Goal: Task Accomplishment & Management: Complete application form

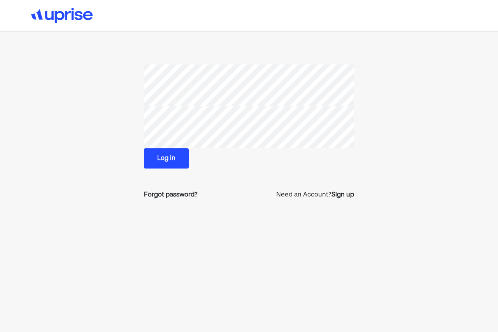
click at [343, 197] on div "Sign up" at bounding box center [342, 195] width 23 height 9
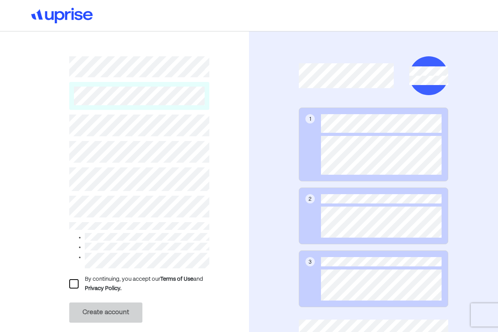
click at [73, 284] on div at bounding box center [73, 284] width 9 height 9
click at [93, 310] on button "Create account" at bounding box center [105, 313] width 73 height 20
click at [101, 310] on button "Create account" at bounding box center [105, 313] width 73 height 20
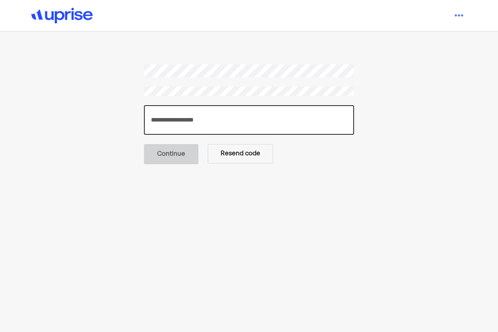
click at [238, 109] on input "number" at bounding box center [249, 120] width 210 height 30
paste input "******"
type input "******"
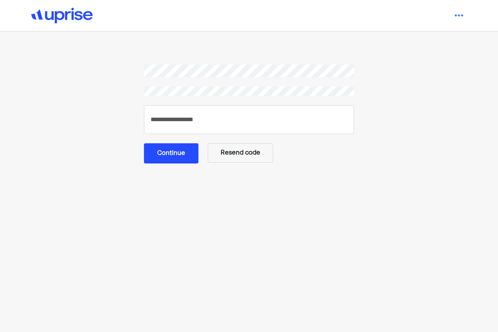
click at [165, 144] on button "Continue" at bounding box center [171, 153] width 54 height 20
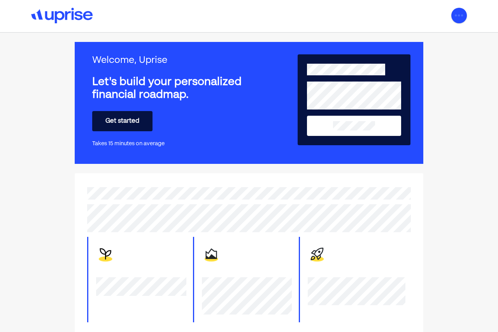
click at [455, 17] on img at bounding box center [459, 16] width 16 height 16
click at [380, 11] on div "Settings Log out" at bounding box center [395, 16] width 144 height 16
click at [121, 121] on button "Get started" at bounding box center [122, 121] width 60 height 20
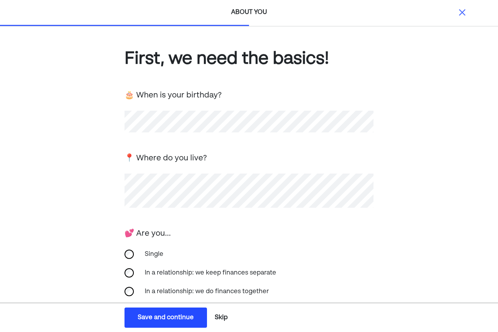
scroll to position [136, 0]
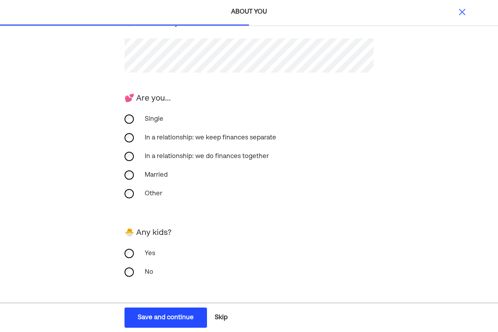
click at [219, 312] on button "Skip" at bounding box center [221, 317] width 19 height 19
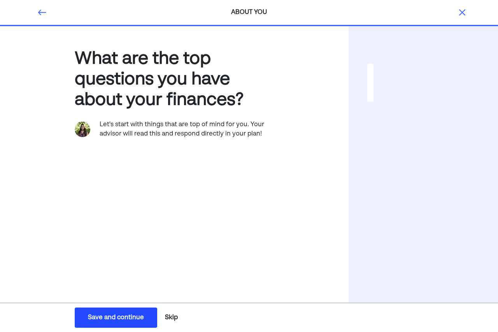
scroll to position [0, 0]
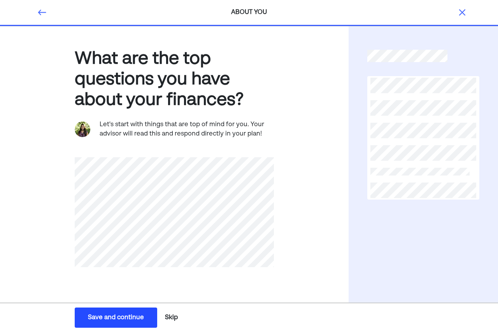
click at [177, 317] on button "Skip" at bounding box center [171, 317] width 19 height 19
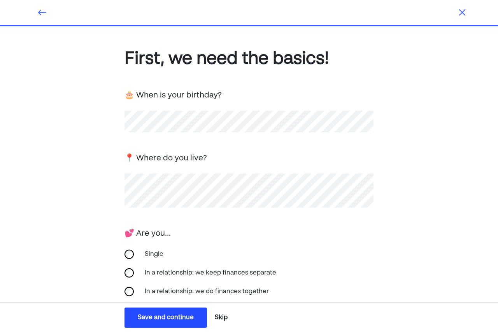
click at [216, 317] on button "Skip" at bounding box center [221, 317] width 19 height 19
click at [465, 8] on img at bounding box center [461, 12] width 9 height 9
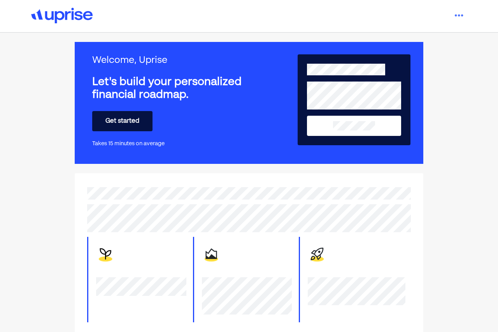
click at [140, 117] on button "Get started" at bounding box center [122, 121] width 60 height 20
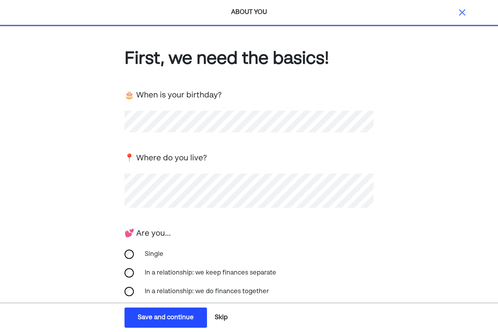
drag, startPoint x: 230, startPoint y: 317, endPoint x: 225, endPoint y: 317, distance: 5.4
click at [225, 317] on div "Save and continue Save Save and continue Skip" at bounding box center [177, 317] width 355 height 25
click at [225, 317] on button "Skip" at bounding box center [221, 317] width 19 height 19
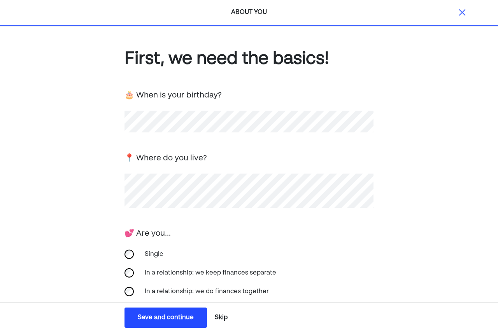
click at [225, 317] on button "Skip" at bounding box center [221, 317] width 19 height 19
click at [221, 319] on button "Skip" at bounding box center [221, 317] width 19 height 19
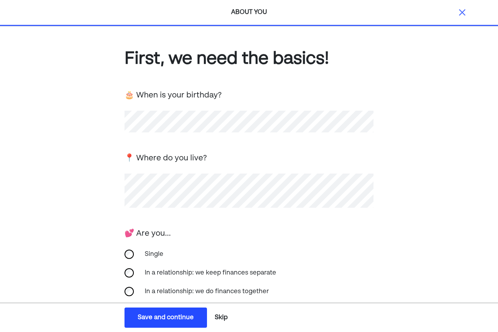
click at [459, 11] on img at bounding box center [461, 12] width 9 height 9
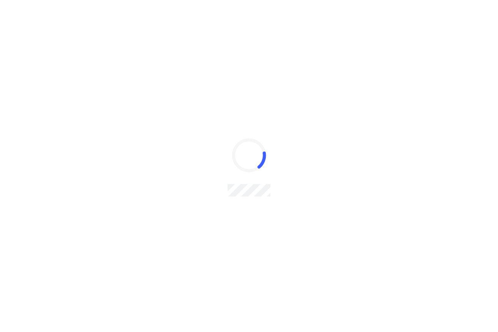
click at [459, 11] on div at bounding box center [249, 166] width 498 height 332
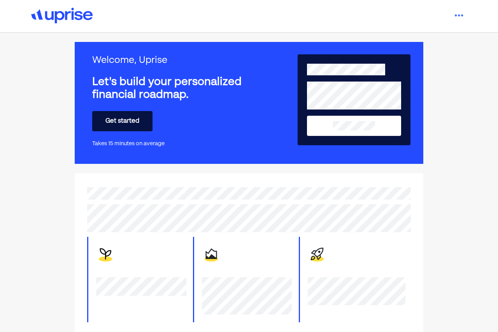
click at [129, 119] on button "Get started" at bounding box center [122, 121] width 60 height 20
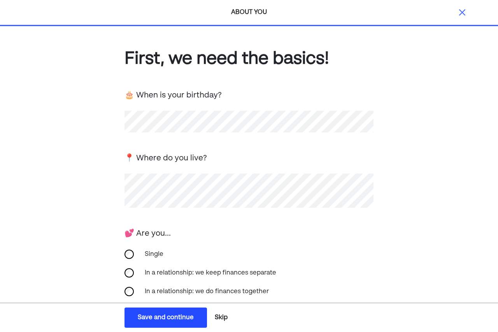
click at [220, 318] on button "Skip" at bounding box center [221, 317] width 19 height 19
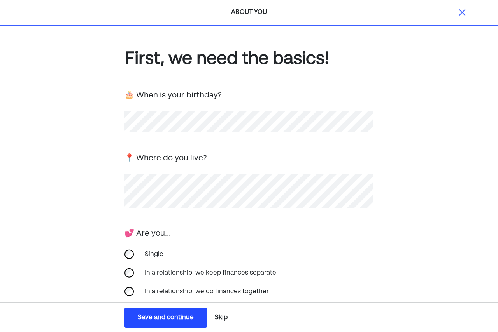
click at [220, 318] on button "Skip" at bounding box center [221, 317] width 19 height 19
click at [459, 12] on img at bounding box center [461, 12] width 9 height 9
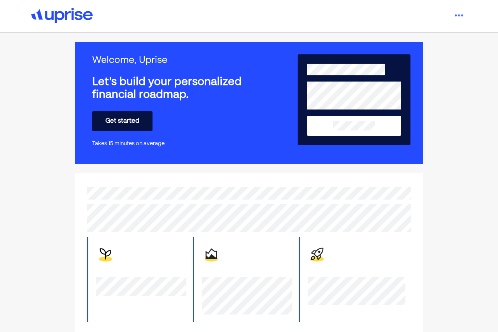
click at [127, 117] on button "Get started" at bounding box center [122, 121] width 60 height 20
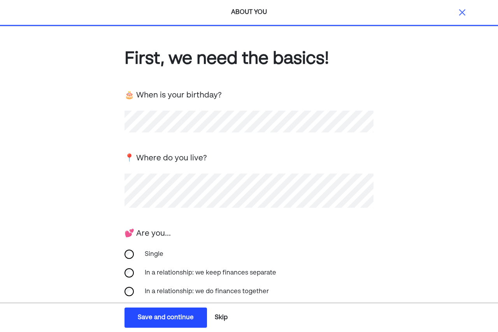
click at [216, 316] on button "Skip" at bounding box center [221, 317] width 19 height 19
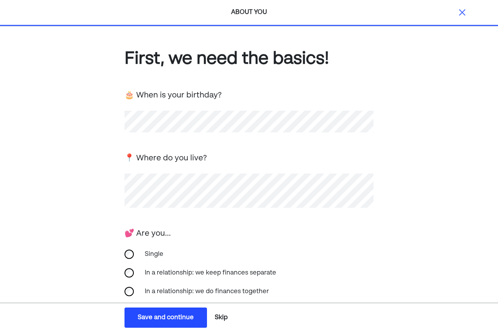
click at [216, 316] on button "Skip" at bounding box center [221, 317] width 19 height 19
drag, startPoint x: 216, startPoint y: 316, endPoint x: 464, endPoint y: 12, distance: 392.1
click at [464, 12] on div "ABOUT YOU First, we need the basics! 🎂 When is your birthday? 📍 Where do you li…" at bounding box center [249, 234] width 498 height 468
click at [464, 12] on img at bounding box center [461, 12] width 9 height 9
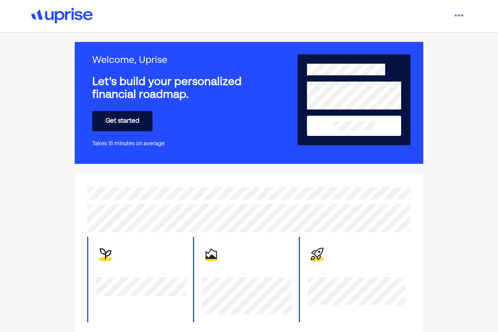
click at [464, 12] on img at bounding box center [459, 16] width 16 height 16
click at [453, 42] on div "Log out" at bounding box center [445, 48] width 41 height 14
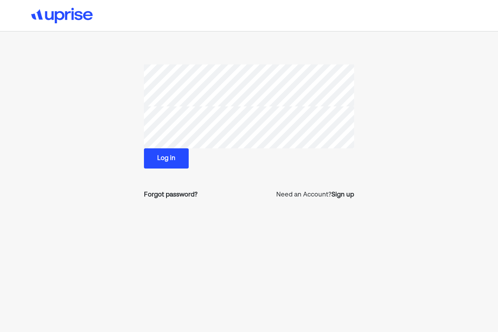
click at [166, 166] on button "Log in" at bounding box center [166, 159] width 45 height 20
click at [113, 112] on section "Log in Forgot password? Need an Account? Sign up" at bounding box center [249, 136] width 330 height 142
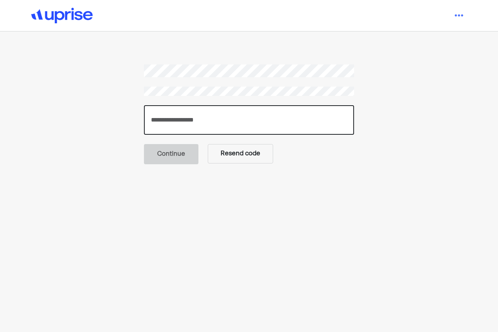
click at [226, 128] on input "number" at bounding box center [249, 120] width 210 height 30
click at [231, 119] on input "number" at bounding box center [249, 120] width 210 height 30
paste input "******"
type input "******"
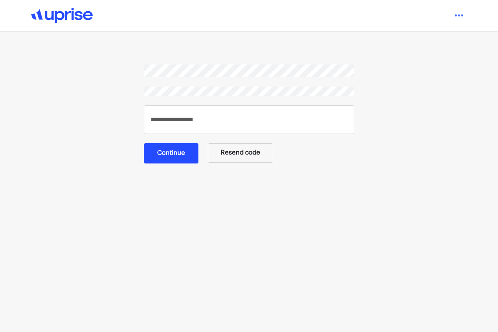
click at [180, 154] on button "Continue" at bounding box center [171, 153] width 54 height 20
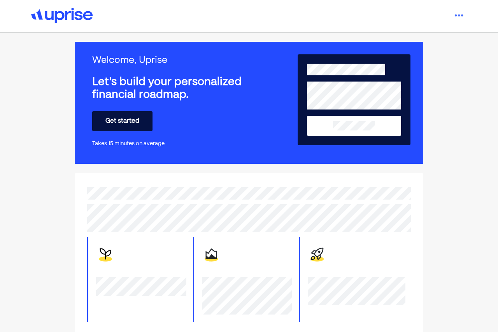
click at [141, 119] on button "Get started" at bounding box center [122, 121] width 60 height 20
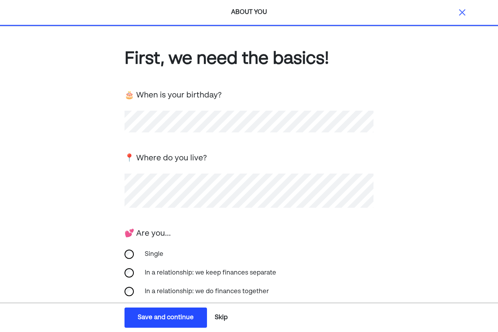
click at [222, 320] on button "Skip" at bounding box center [221, 317] width 19 height 19
click at [218, 319] on button "Skip" at bounding box center [221, 317] width 19 height 19
click at [212, 320] on button "Skip" at bounding box center [221, 317] width 19 height 19
click at [222, 318] on button "Skip" at bounding box center [221, 317] width 19 height 19
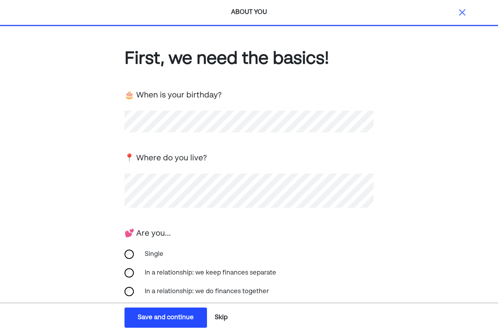
click at [157, 309] on button "Save and continue Save Save and continue" at bounding box center [165, 318] width 82 height 20
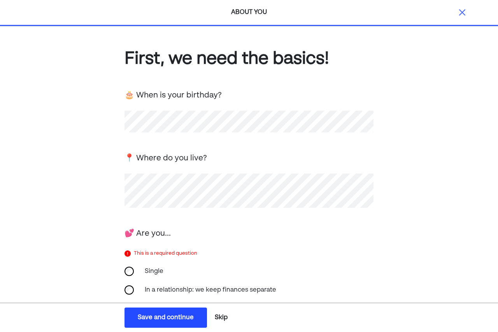
click at [147, 274] on div "Single" at bounding box center [179, 271] width 78 height 19
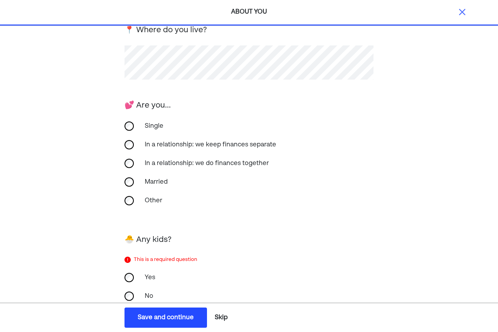
scroll to position [131, 0]
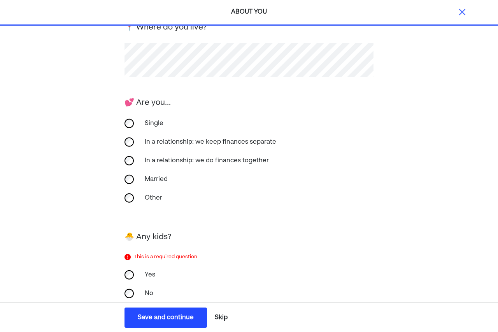
click at [148, 277] on div "Yes" at bounding box center [179, 275] width 78 height 19
click at [162, 312] on button "Save and continue Save Save and continue" at bounding box center [165, 318] width 82 height 20
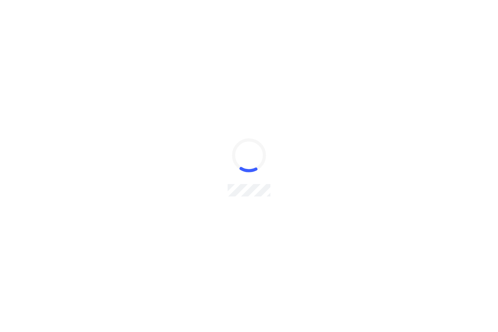
scroll to position [0, 0]
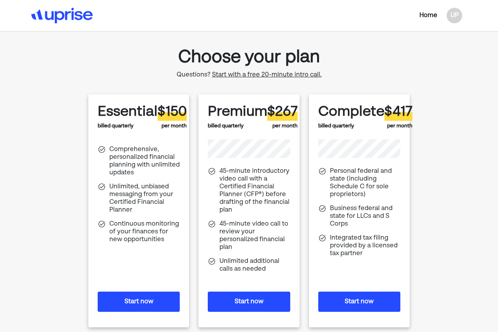
click at [423, 16] on div "Home" at bounding box center [428, 15] width 18 height 9
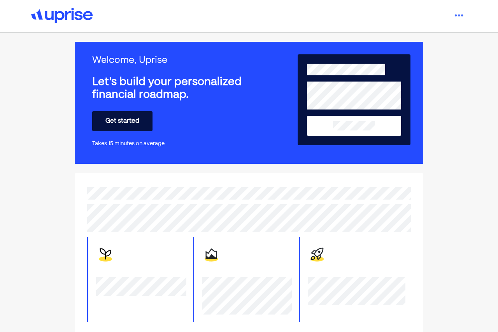
click at [123, 118] on button "Get started" at bounding box center [122, 121] width 60 height 20
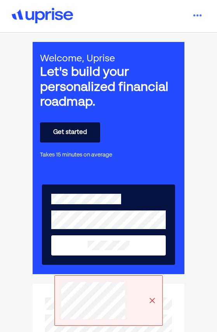
click at [70, 136] on button "Get started" at bounding box center [70, 132] width 60 height 20
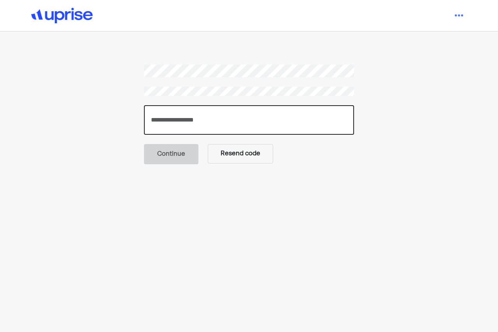
click at [233, 106] on input "number" at bounding box center [249, 120] width 210 height 30
paste input "******"
type input "******"
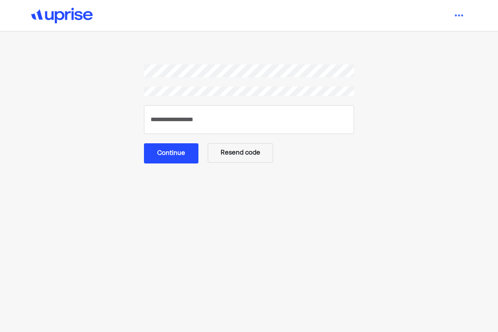
click at [144, 150] on button "Continue" at bounding box center [171, 153] width 54 height 20
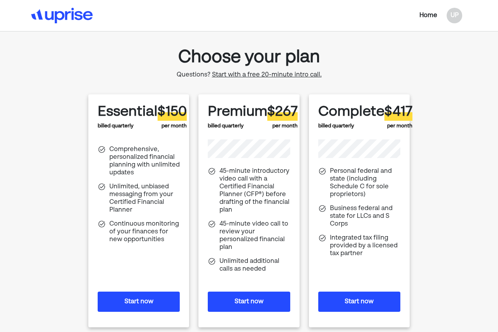
click at [437, 10] on div "Home UP" at bounding box center [395, 16] width 144 height 16
click at [435, 11] on div "Home" at bounding box center [428, 15] width 18 height 9
click at [65, 18] on img at bounding box center [61, 16] width 61 height 16
click at [446, 9] on div "UP" at bounding box center [454, 16] width 16 height 16
click at [451, 14] on div "UP" at bounding box center [454, 16] width 16 height 16
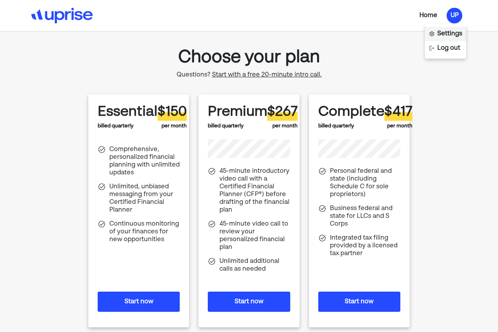
click at [441, 28] on div "Settings" at bounding box center [445, 34] width 41 height 14
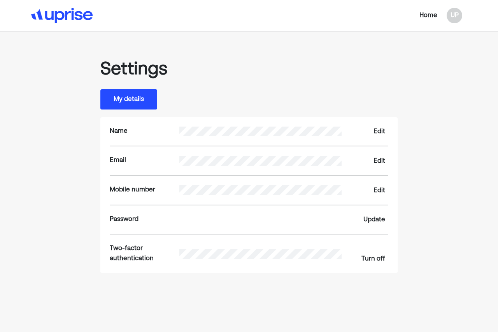
click at [114, 89] on button "My details" at bounding box center [128, 99] width 57 height 20
click at [51, 9] on img at bounding box center [61, 16] width 61 height 16
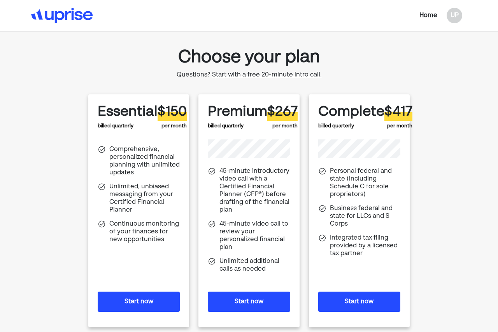
click at [430, 21] on div "Home UP" at bounding box center [395, 16] width 144 height 16
click at [431, 18] on div "Home" at bounding box center [428, 15] width 18 height 9
click at [455, 18] on div "UP" at bounding box center [454, 16] width 16 height 16
click at [421, 15] on div "Home" at bounding box center [428, 15] width 18 height 9
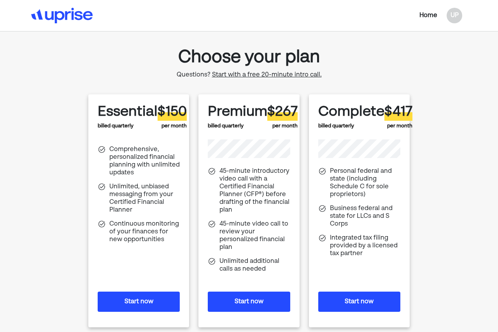
click at [42, 16] on img at bounding box center [61, 16] width 61 height 16
click at [434, 14] on div "Home" at bounding box center [428, 15] width 18 height 9
click at [57, 18] on img at bounding box center [61, 16] width 61 height 16
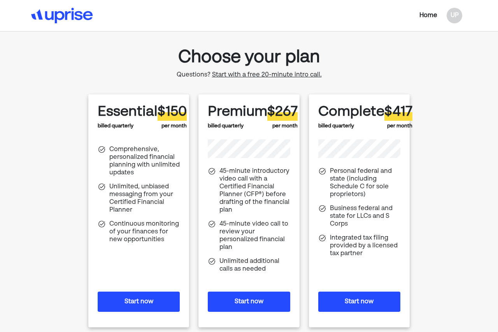
click at [463, 17] on div "Home UP" at bounding box center [395, 16] width 144 height 16
click at [459, 16] on div "UP" at bounding box center [454, 16] width 16 height 16
